Goal: Information Seeking & Learning: Learn about a topic

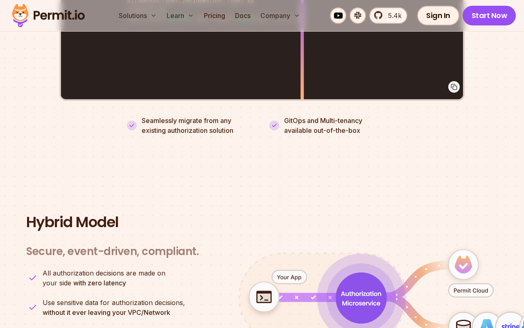
scroll to position [1837, 0]
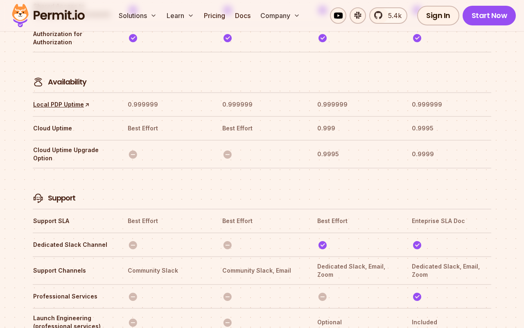
scroll to position [2573, 0]
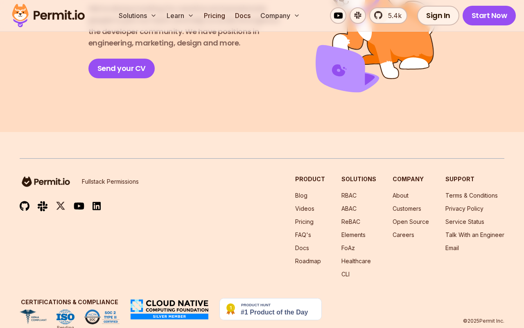
scroll to position [1508, 0]
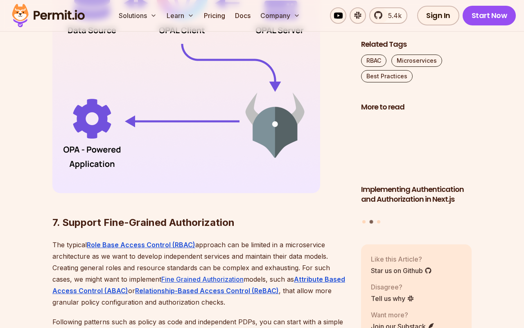
scroll to position [2577, 0]
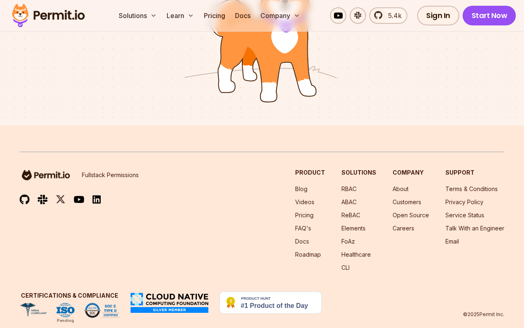
scroll to position [637, 0]
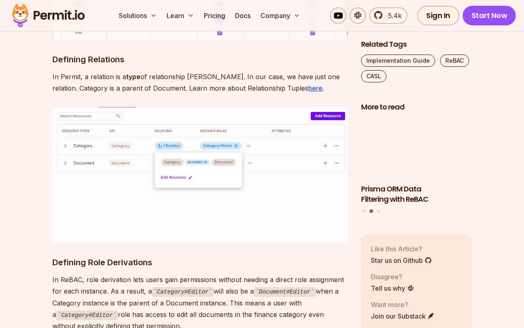
scroll to position [2562, 0]
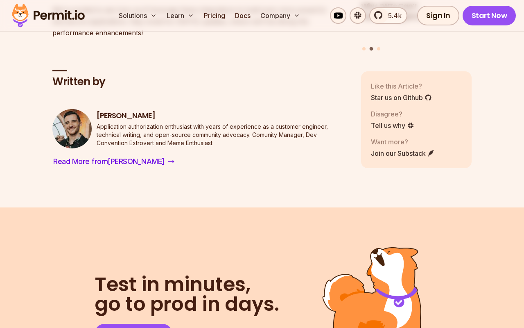
scroll to position [2484, 0]
